Goal: Task Accomplishment & Management: Manage account settings

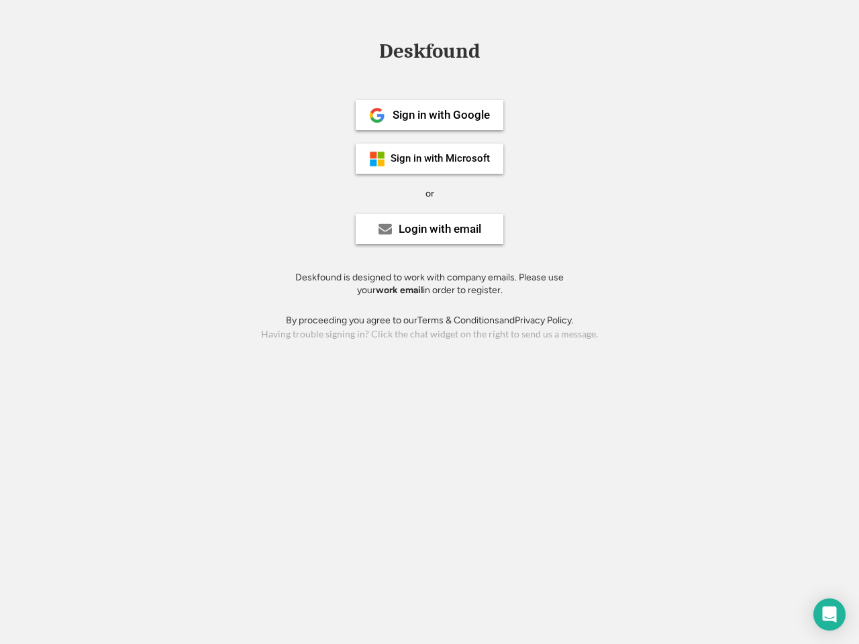
click at [429, 192] on div "or" at bounding box center [429, 193] width 9 height 13
click at [429, 54] on div "Deskfound" at bounding box center [429, 51] width 114 height 21
click at [367, 51] on div "Deskfound" at bounding box center [429, 53] width 859 height 25
click at [429, 54] on div "Deskfound" at bounding box center [429, 51] width 114 height 21
click at [429, 193] on div "or" at bounding box center [429, 193] width 9 height 13
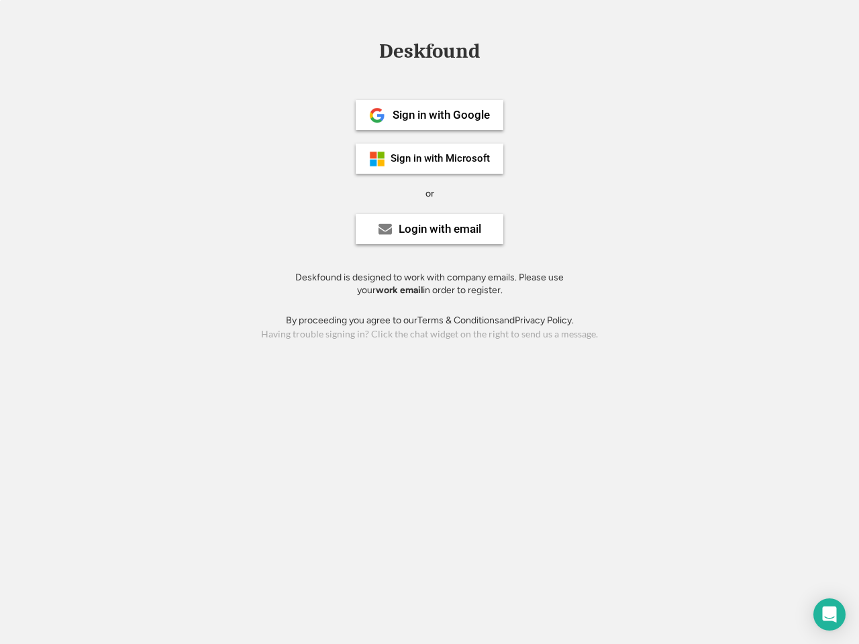
click at [429, 115] on div "Sign in with Google" at bounding box center [440, 114] width 97 height 11
click at [441, 115] on div "Sign in with Google" at bounding box center [440, 114] width 97 height 11
click at [377, 115] on img at bounding box center [377, 115] width 16 height 16
click at [429, 158] on div "Sign in with Microsoft" at bounding box center [439, 159] width 99 height 10
click at [441, 158] on div "Sign in with Microsoft" at bounding box center [439, 159] width 99 height 10
